Goal: Obtain resource: Obtain resource

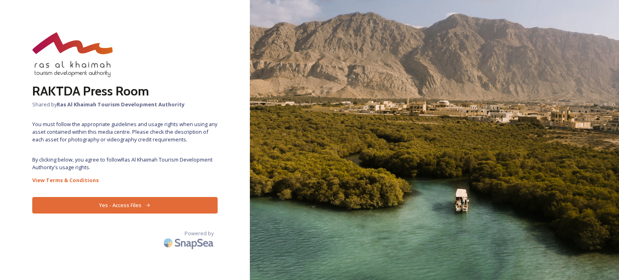
click at [105, 207] on button "Yes - Access Files" at bounding box center [124, 205] width 185 height 17
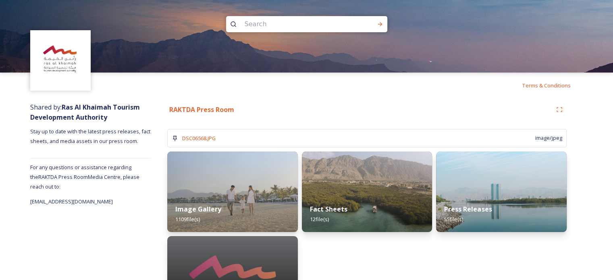
click at [277, 22] on input at bounding box center [296, 24] width 110 height 18
type input "mall"
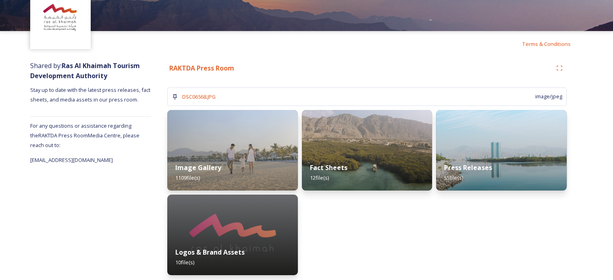
scroll to position [44, 0]
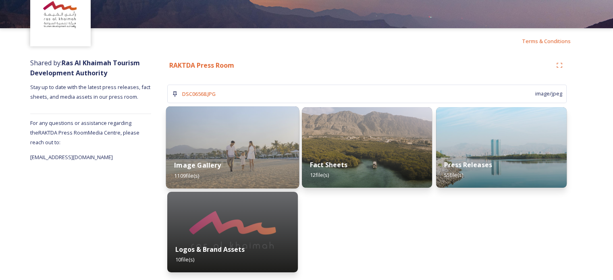
click at [233, 153] on div "Image Gallery 1109 file(s)" at bounding box center [232, 170] width 133 height 37
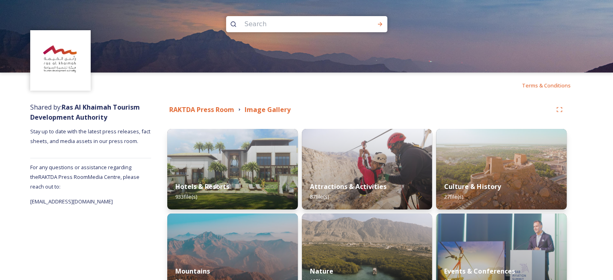
click at [267, 24] on input at bounding box center [296, 24] width 110 height 18
type input "manar"
